Goal: Check status: Check status

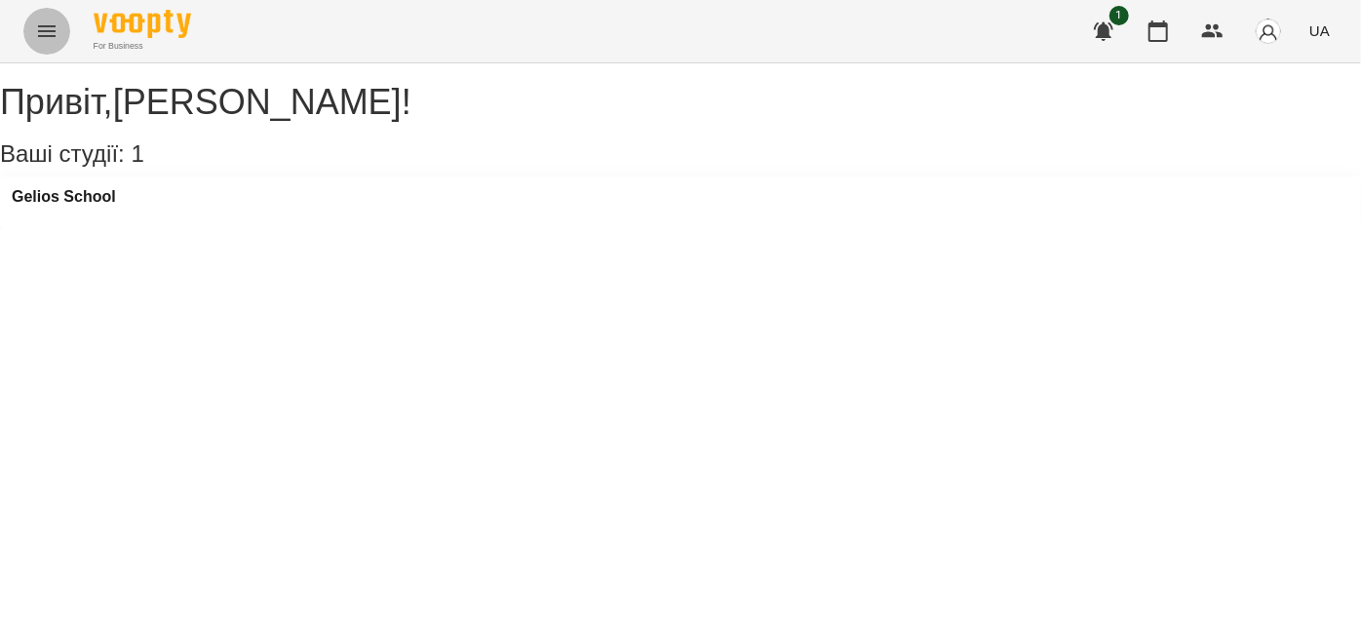
click at [36, 47] on button "Menu" at bounding box center [46, 31] width 47 height 47
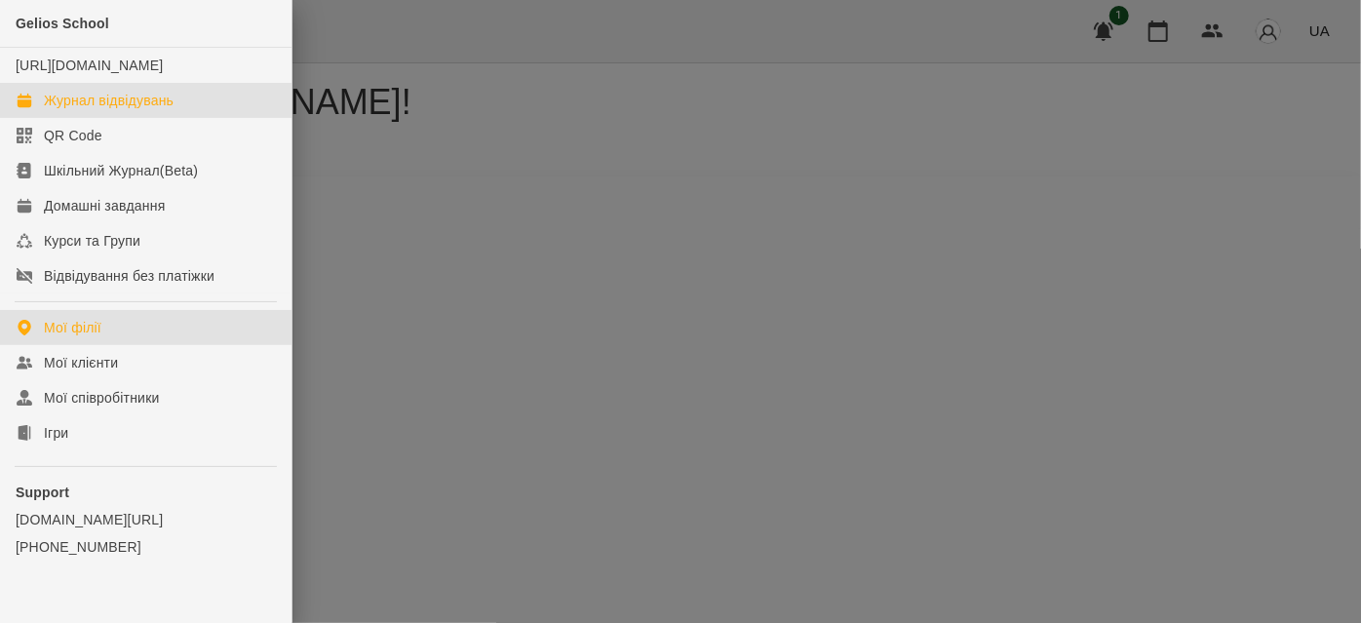
click at [143, 109] on div "Журнал відвідувань" at bounding box center [109, 100] width 130 height 19
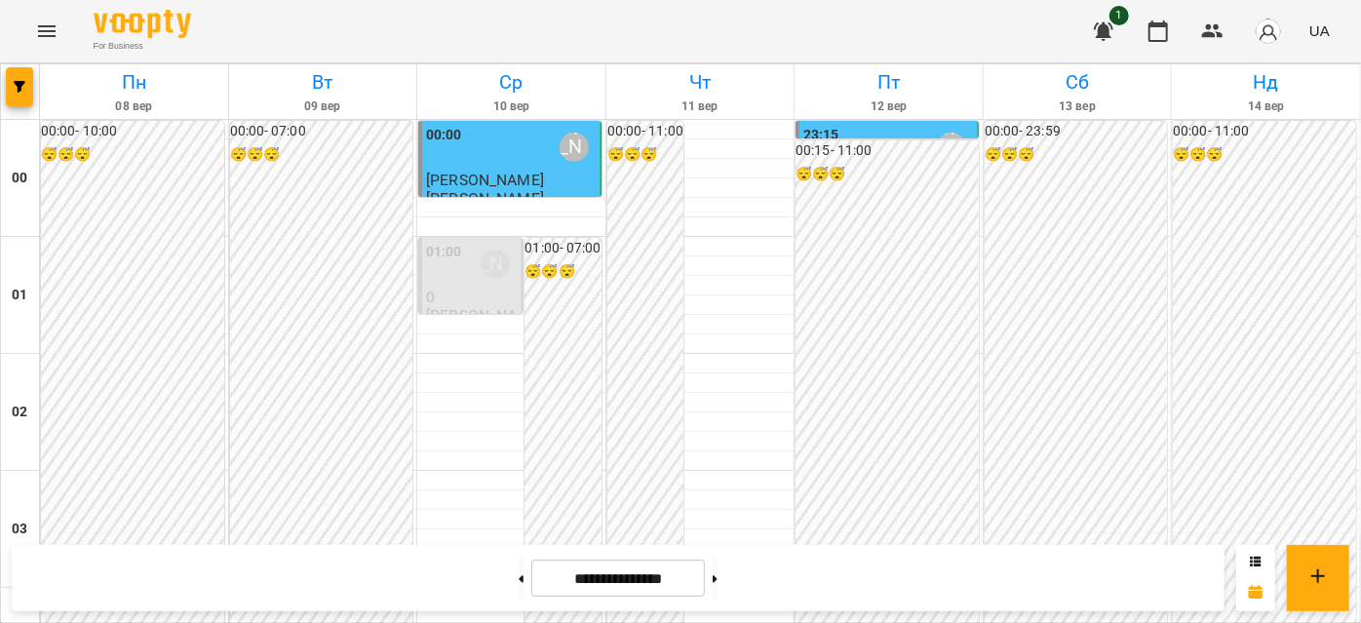
scroll to position [1595, 0]
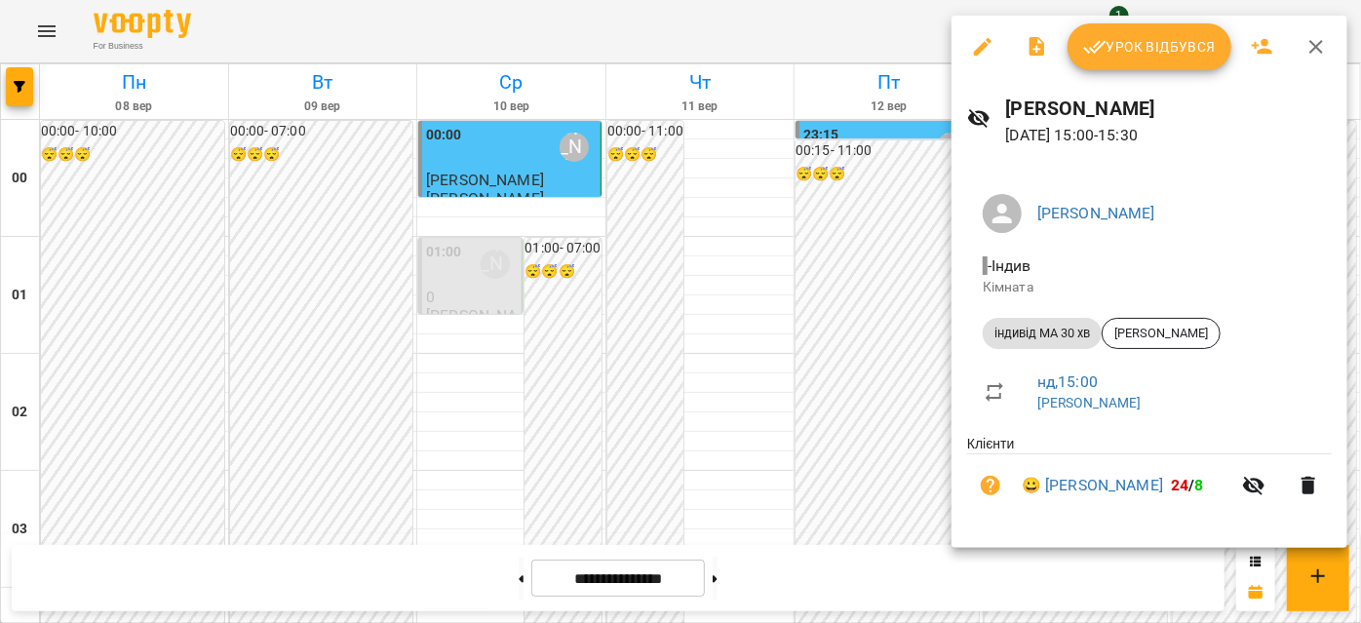
click at [1313, 51] on icon "button" at bounding box center [1315, 46] width 23 height 23
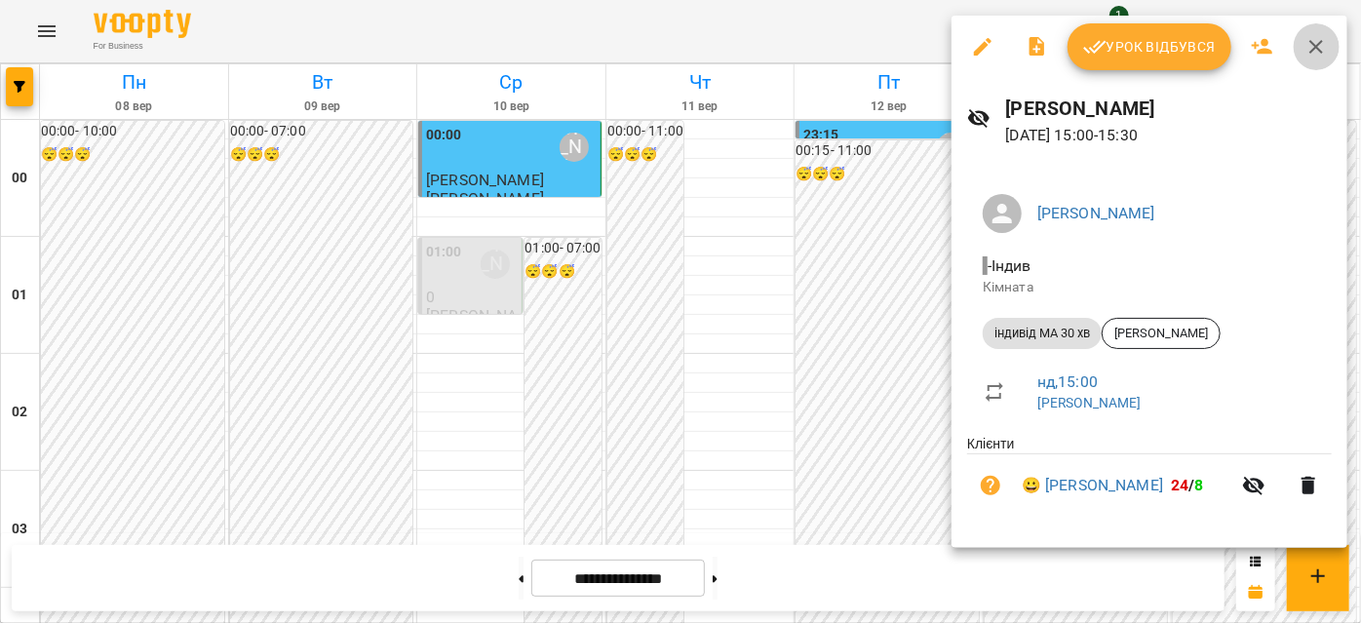
click at [1304, 52] on icon "button" at bounding box center [1315, 46] width 23 height 23
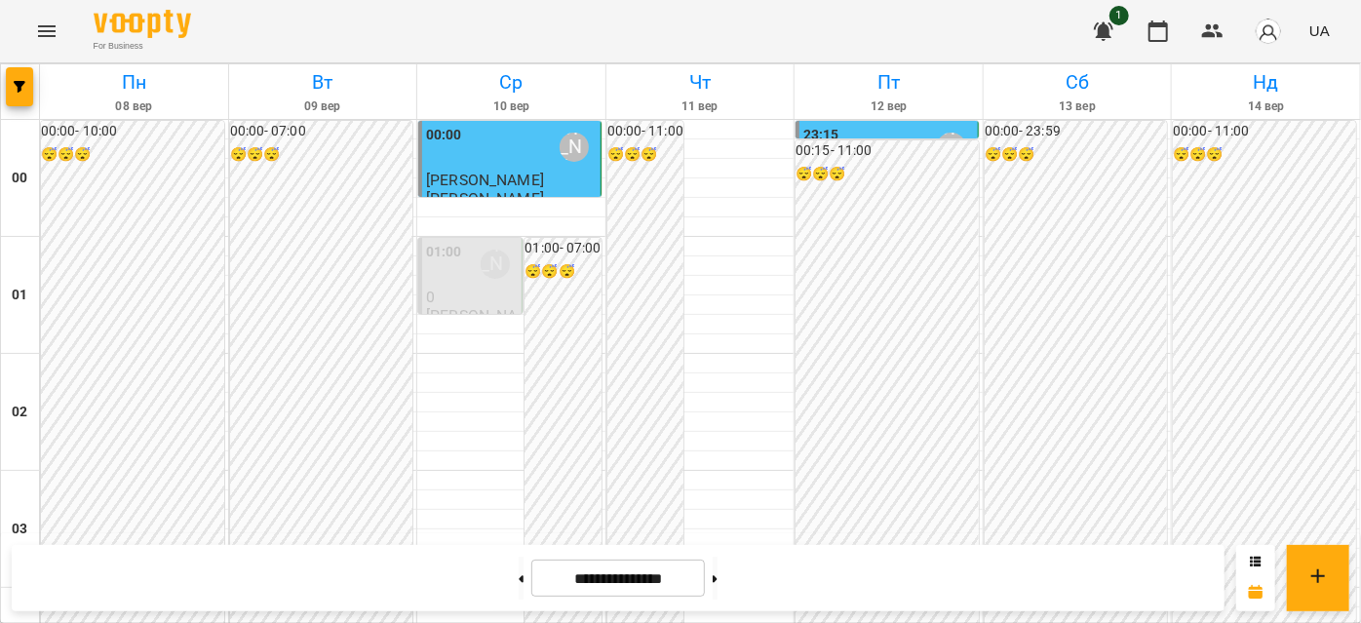
scroll to position [2215, 0]
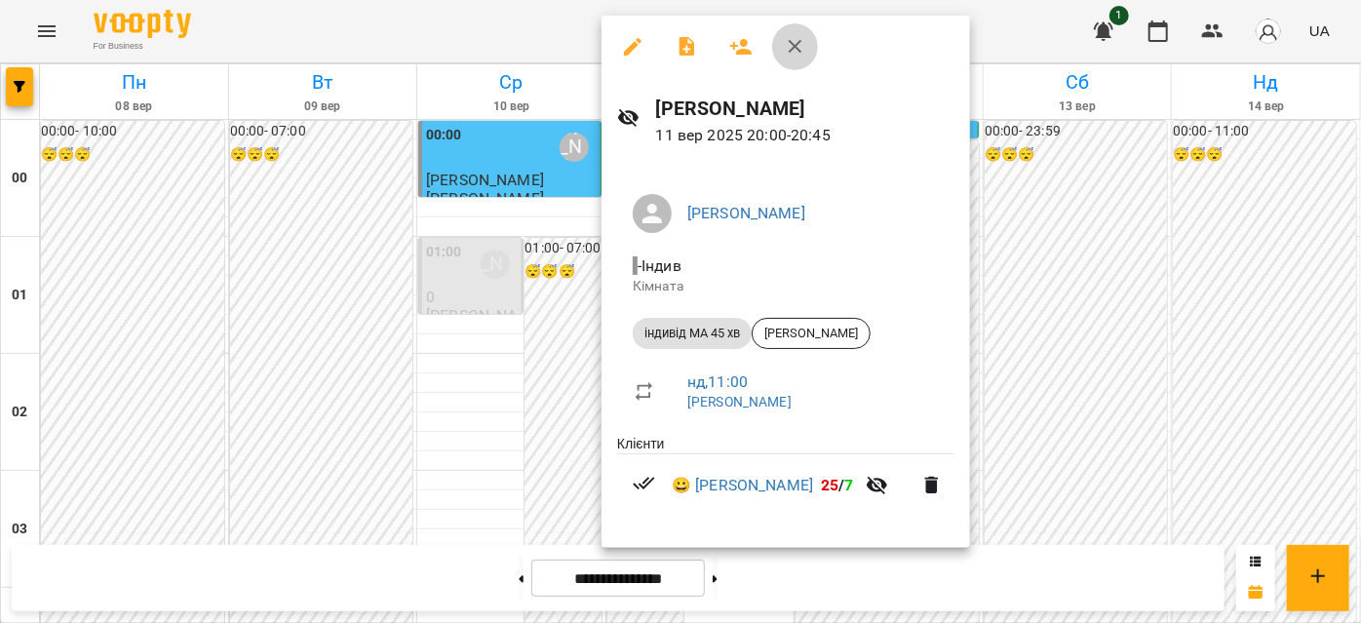
click at [790, 43] on icon "button" at bounding box center [795, 46] width 23 height 23
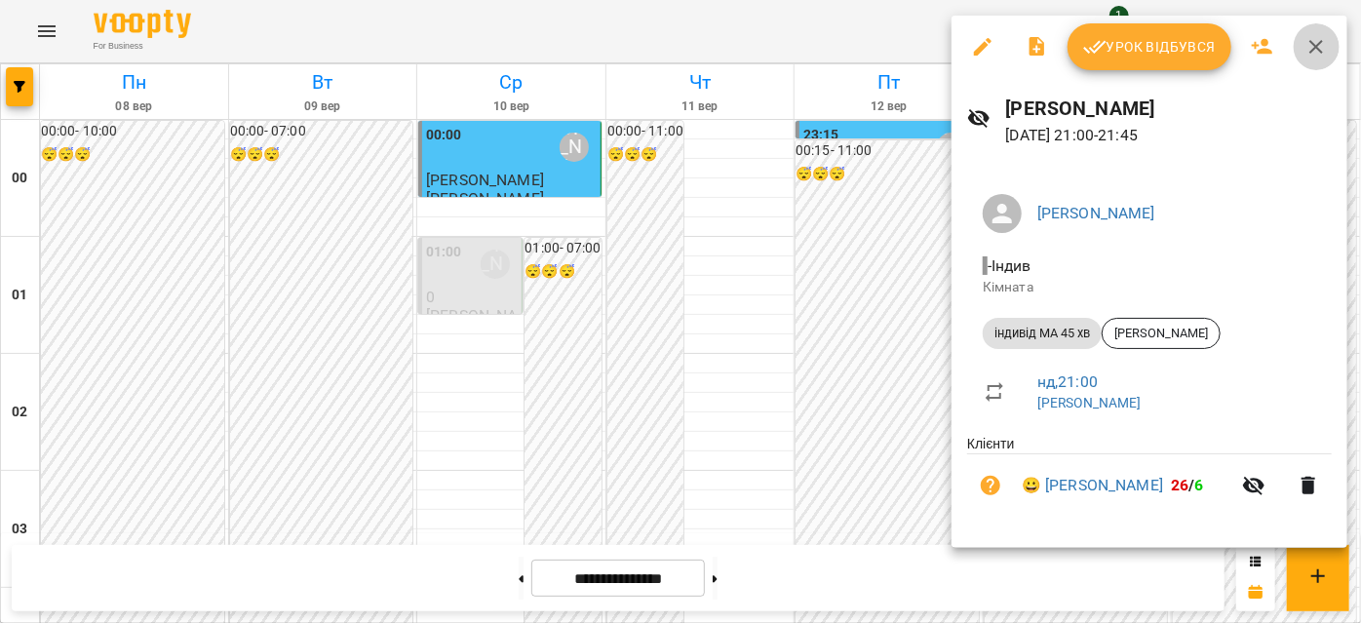
click at [1314, 43] on icon "button" at bounding box center [1315, 46] width 23 height 23
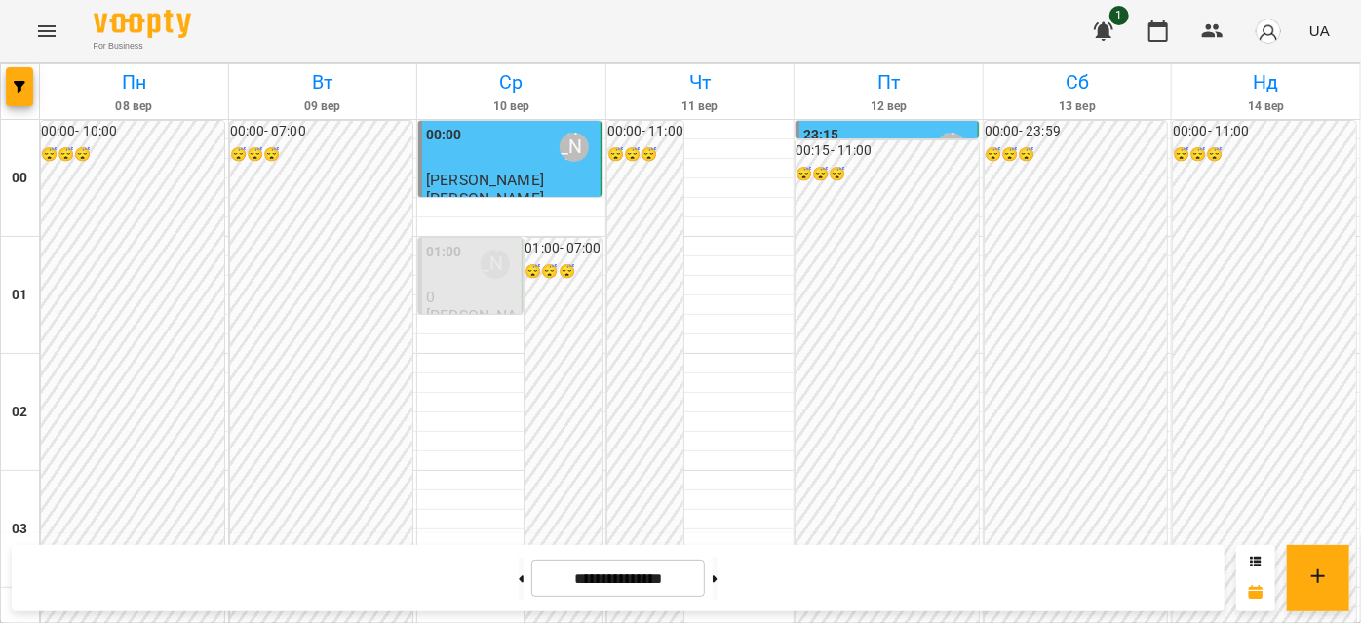
scroll to position [1506, 0]
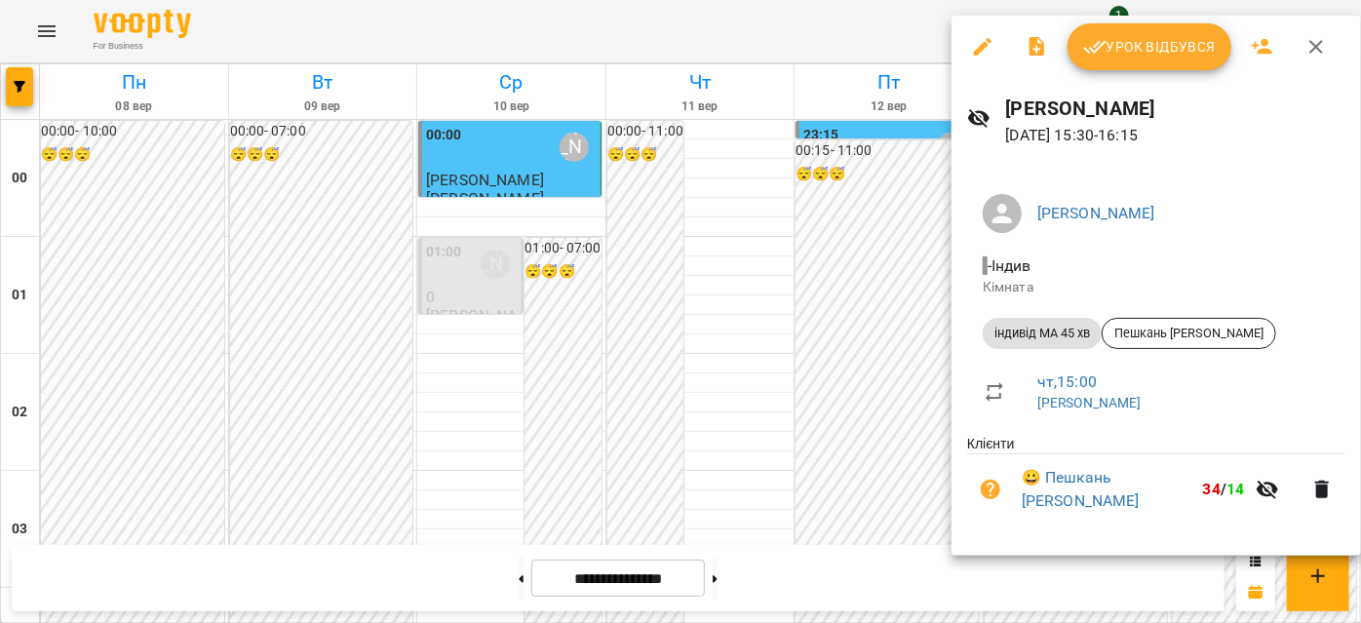
click at [1312, 46] on icon "button" at bounding box center [1316, 47] width 14 height 14
